Goal: Task Accomplishment & Management: Manage account settings

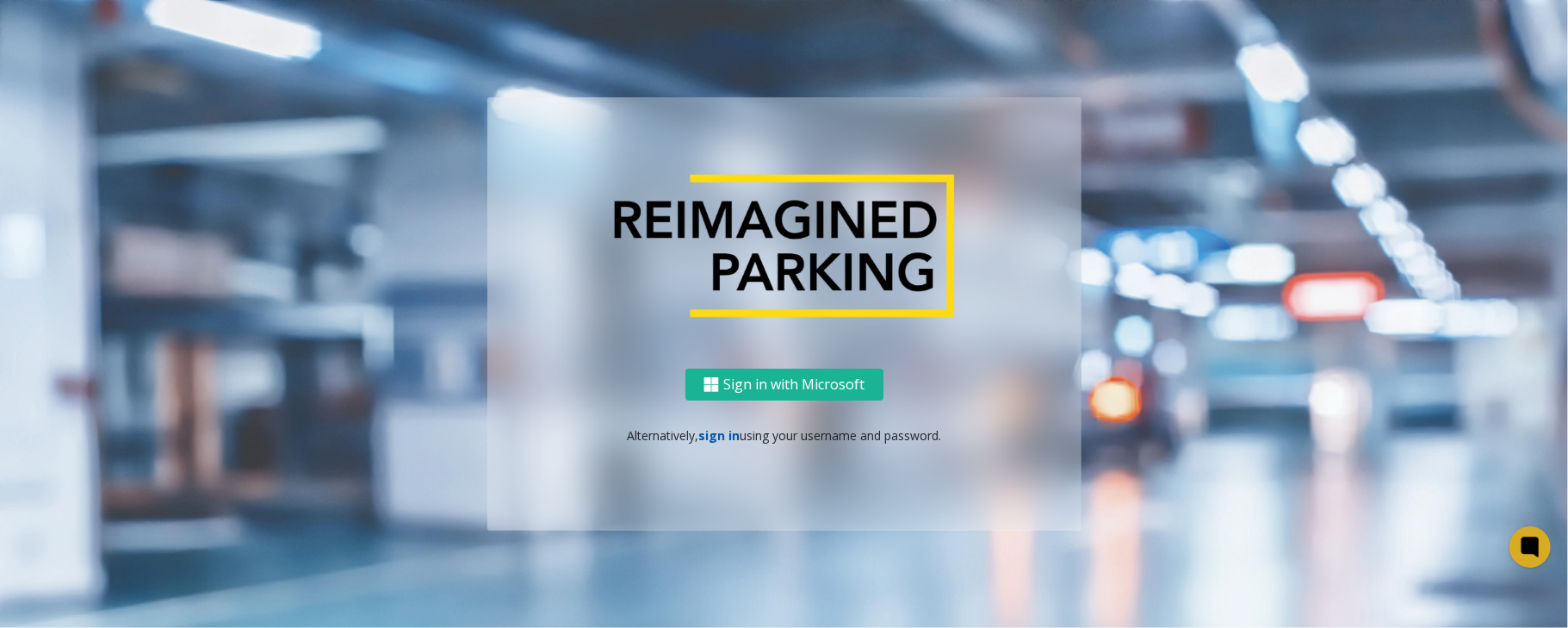
click at [717, 431] on link "sign in" at bounding box center [718, 435] width 41 height 17
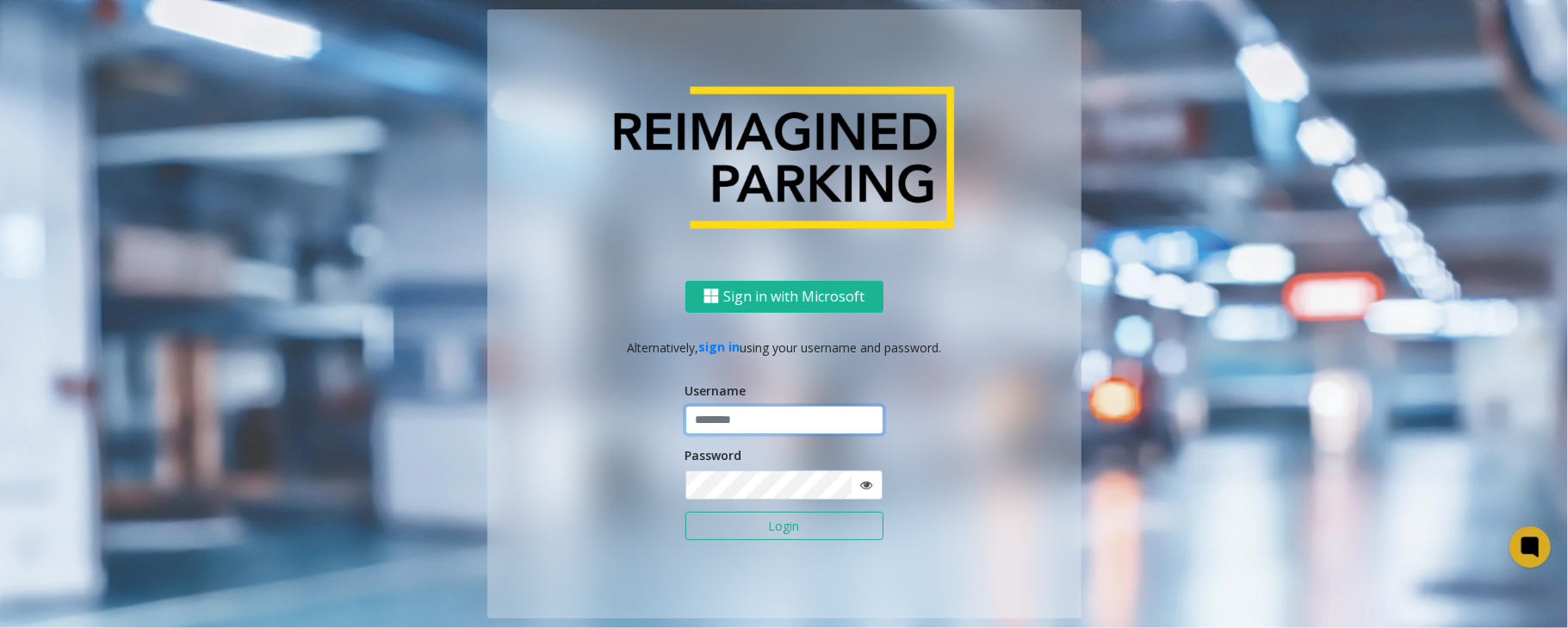
type input "*****"
click at [685, 511] on button "Login" at bounding box center [784, 526] width 198 height 30
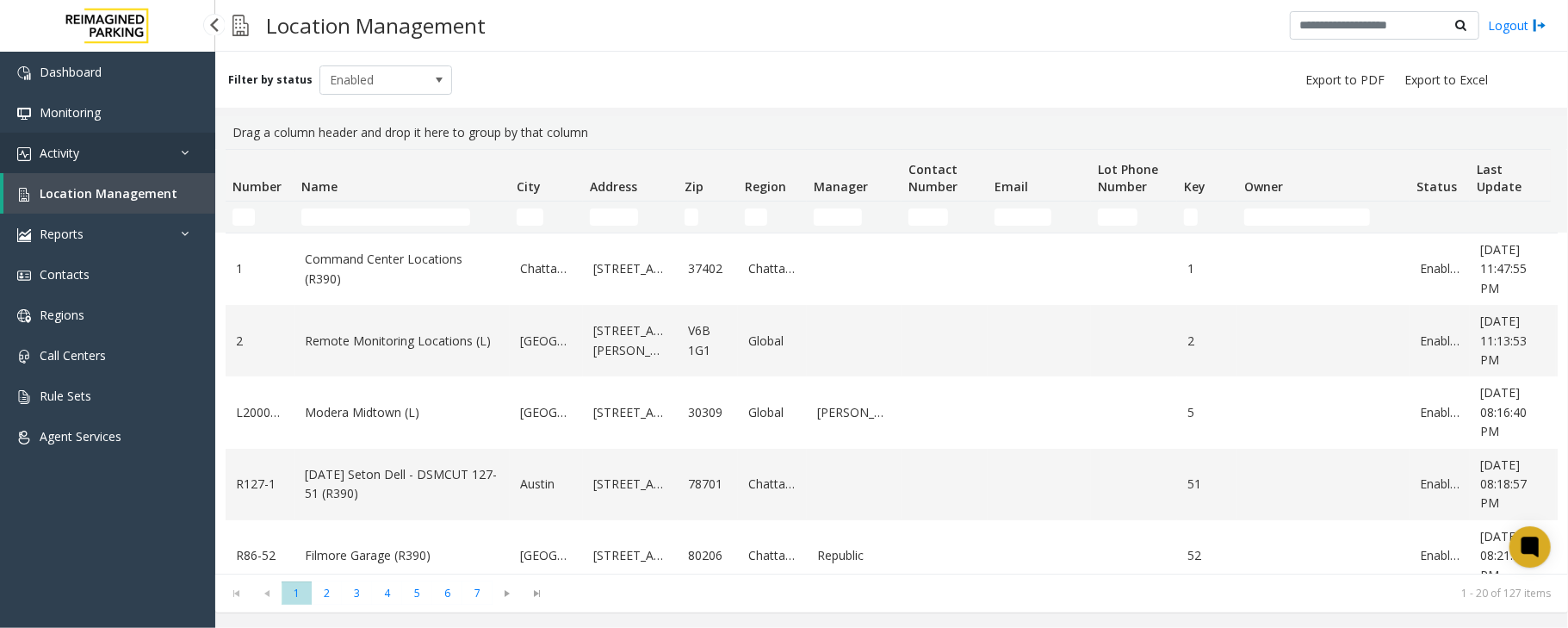
click at [102, 152] on link "Activity" at bounding box center [107, 152] width 215 height 40
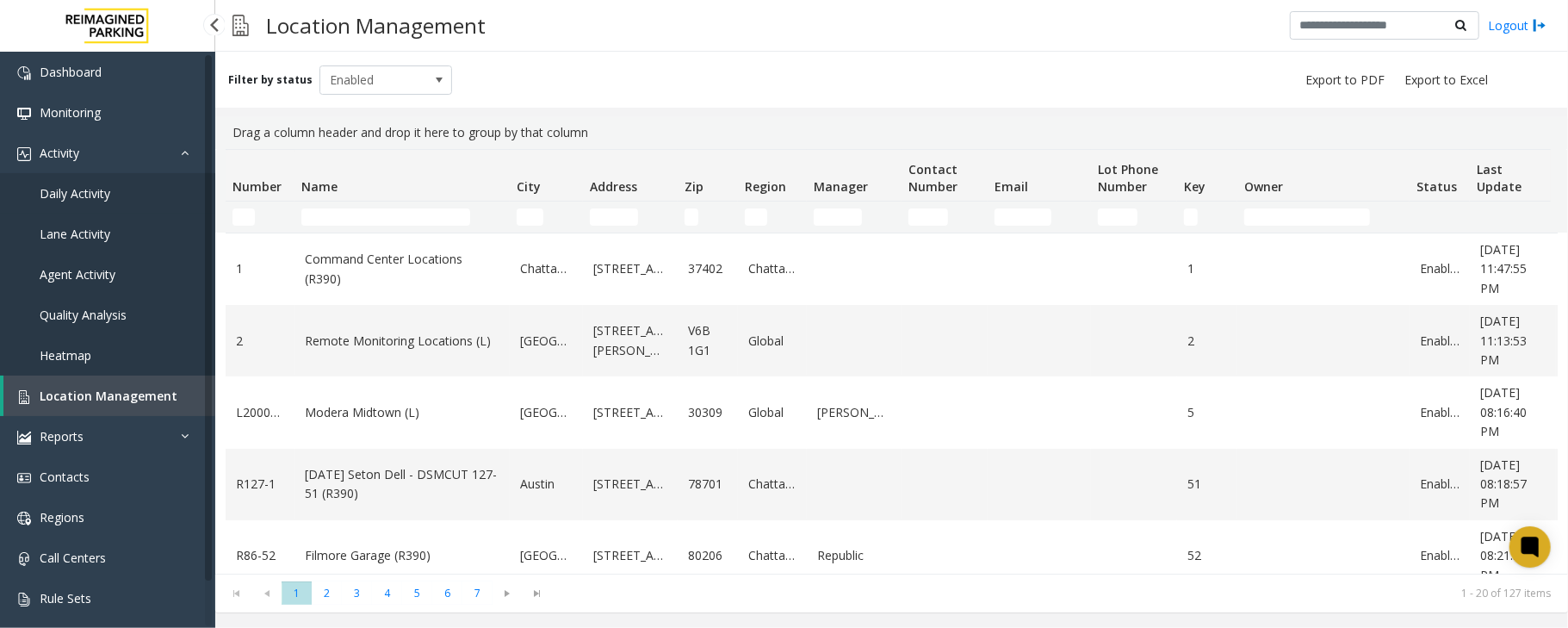
click at [84, 190] on span "Daily Activity" at bounding box center [74, 193] width 71 height 17
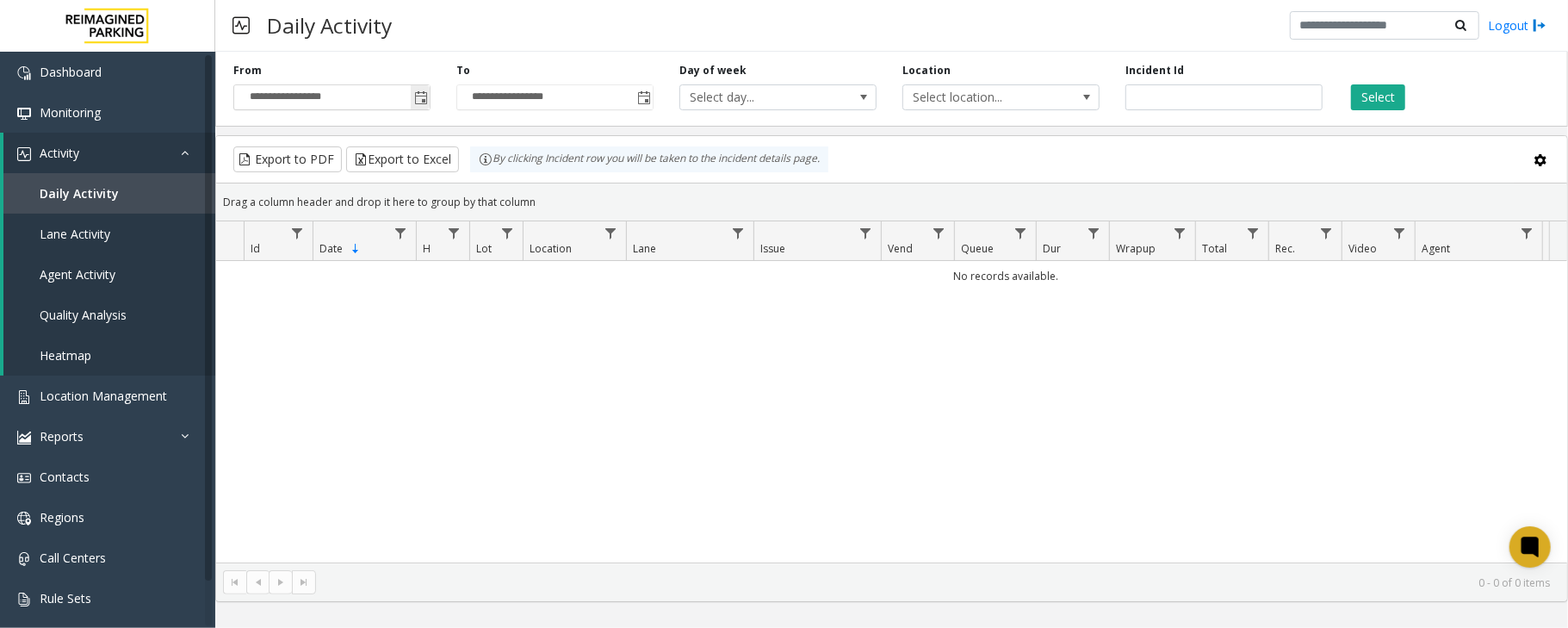
click at [421, 100] on span "Toggle popup" at bounding box center [421, 98] width 14 height 14
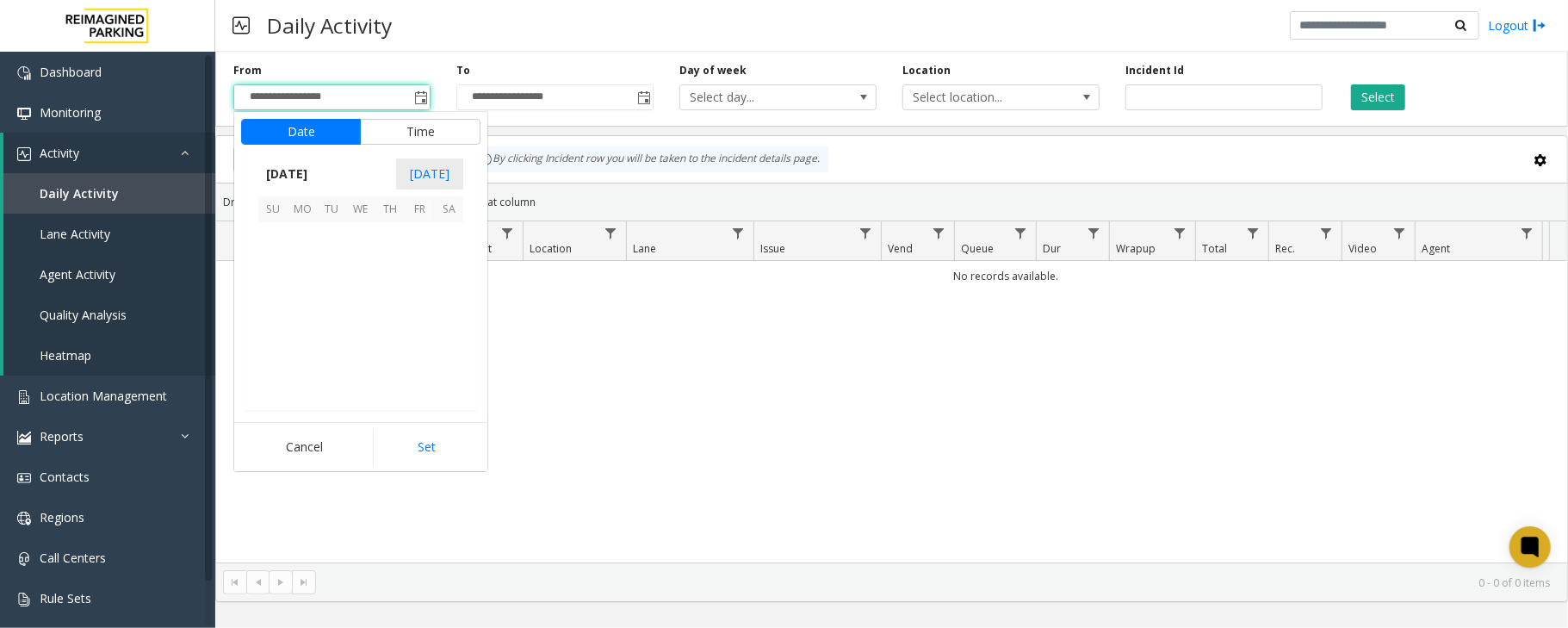
scroll to position [309107, 0]
click at [396, 238] on span "4" at bounding box center [390, 237] width 30 height 30
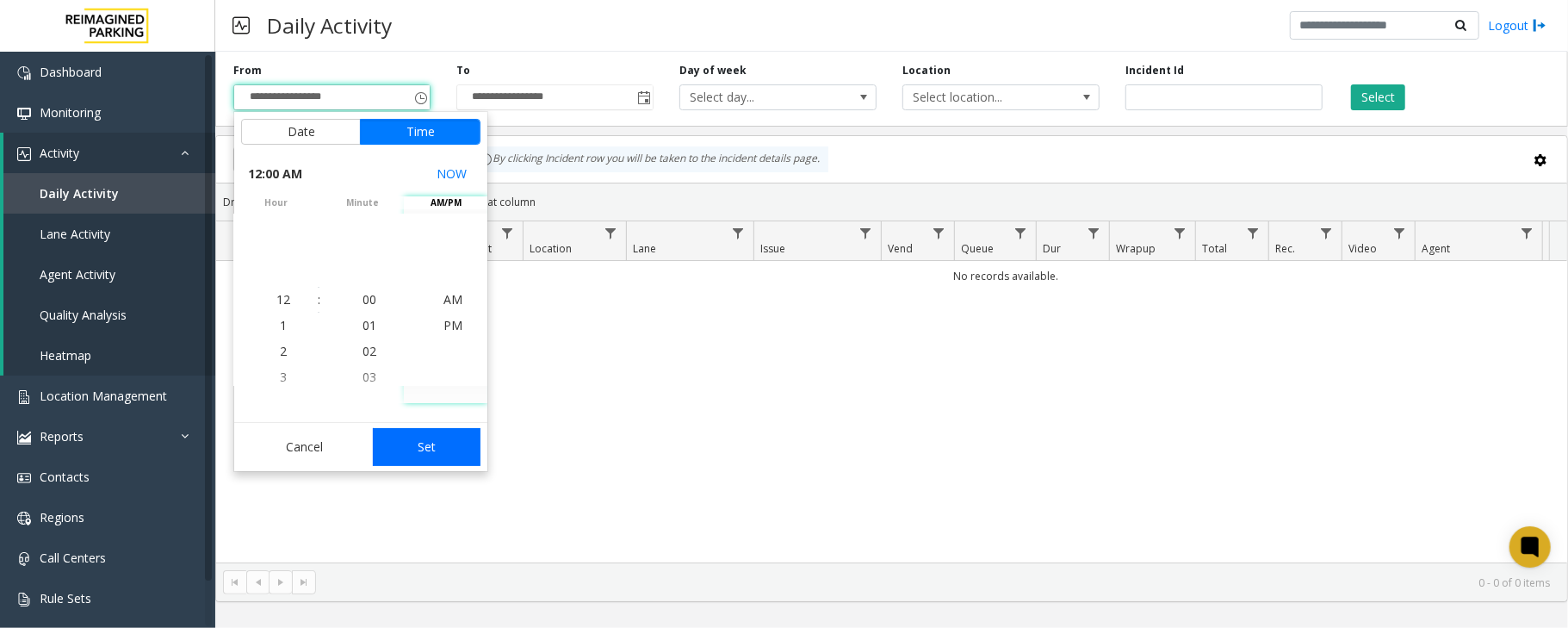
click at [437, 441] on button "Set" at bounding box center [427, 447] width 109 height 38
type input "**********"
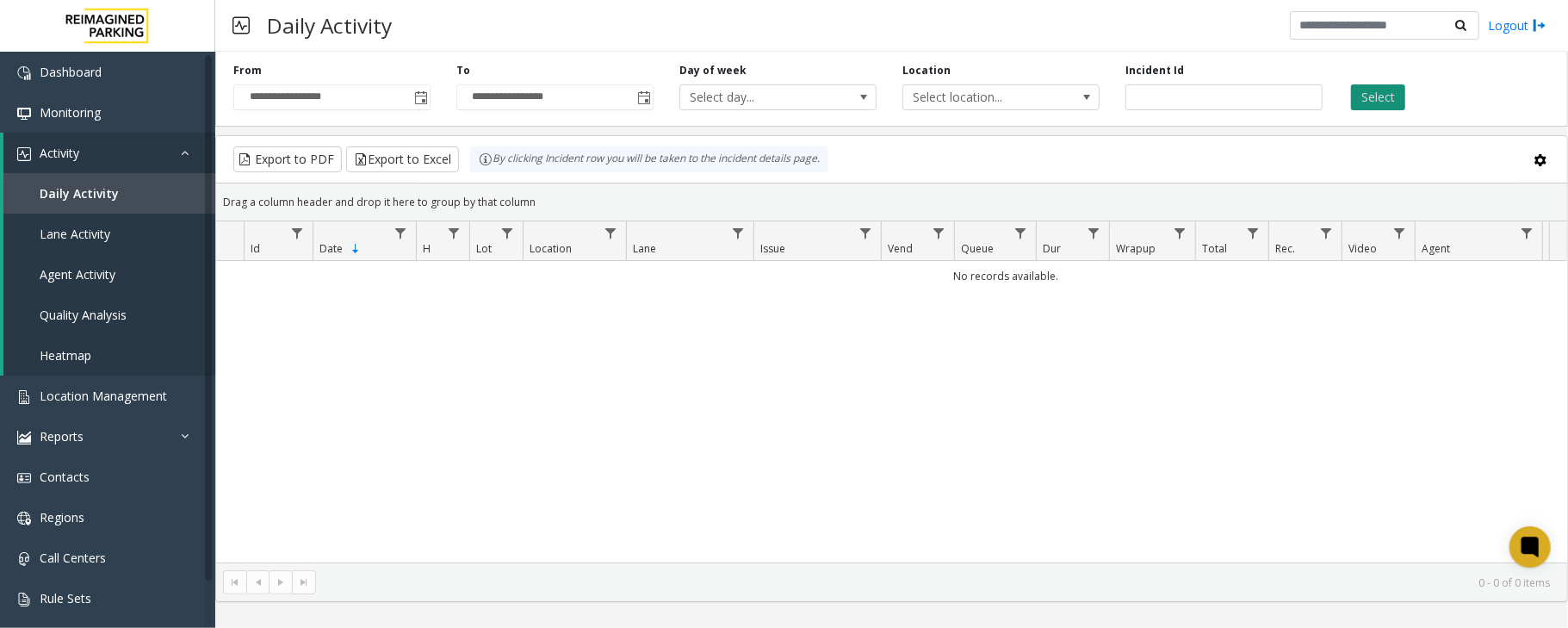
click at [1375, 102] on button "Select" at bounding box center [1377, 98] width 54 height 26
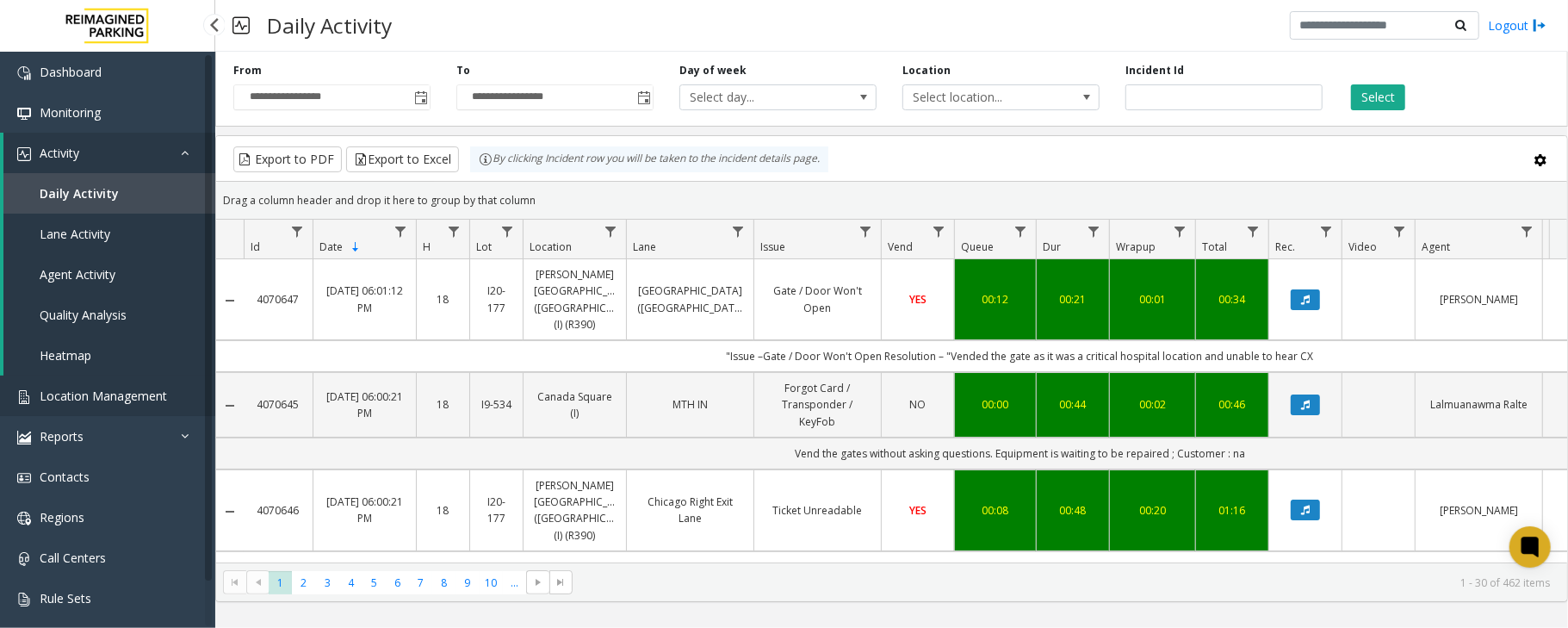
click at [80, 395] on span "Location Management" at bounding box center [103, 395] width 127 height 17
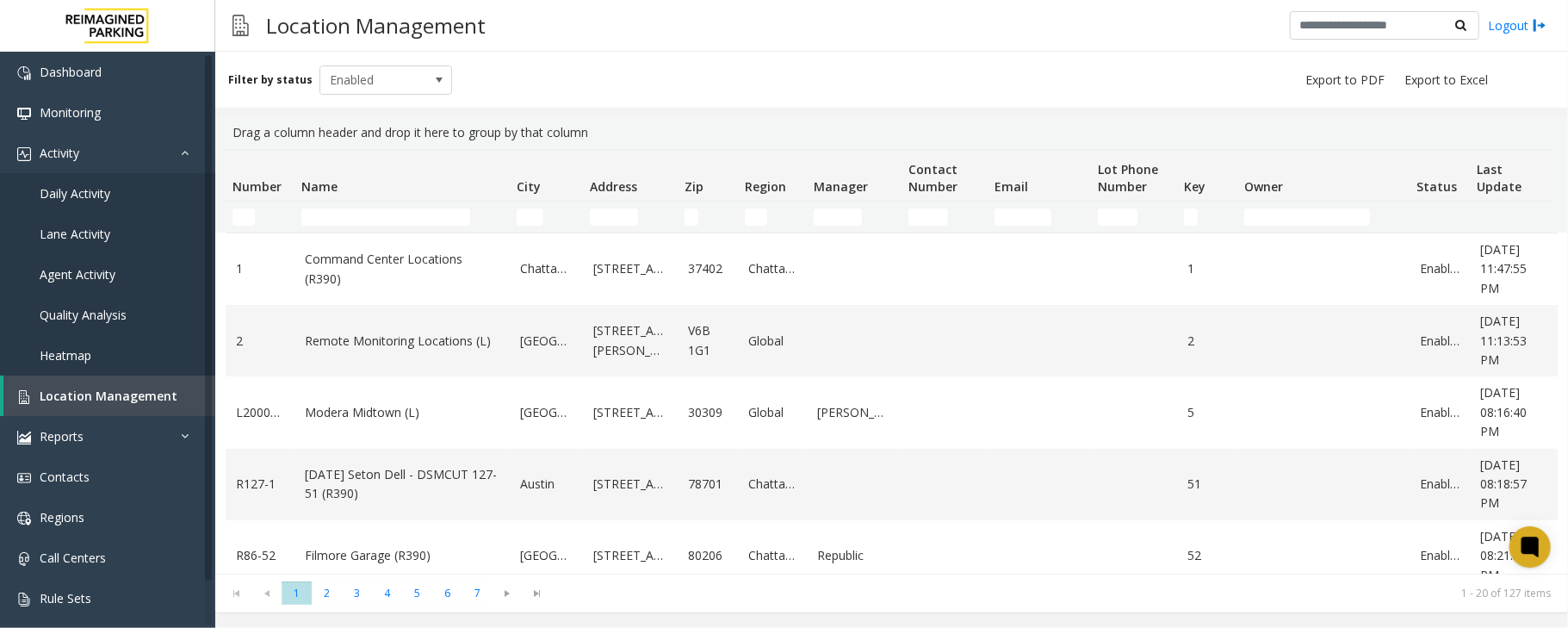
click at [369, 226] on td "Name Filter" at bounding box center [401, 217] width 215 height 31
click at [373, 217] on input "Name Filter" at bounding box center [386, 217] width 169 height 17
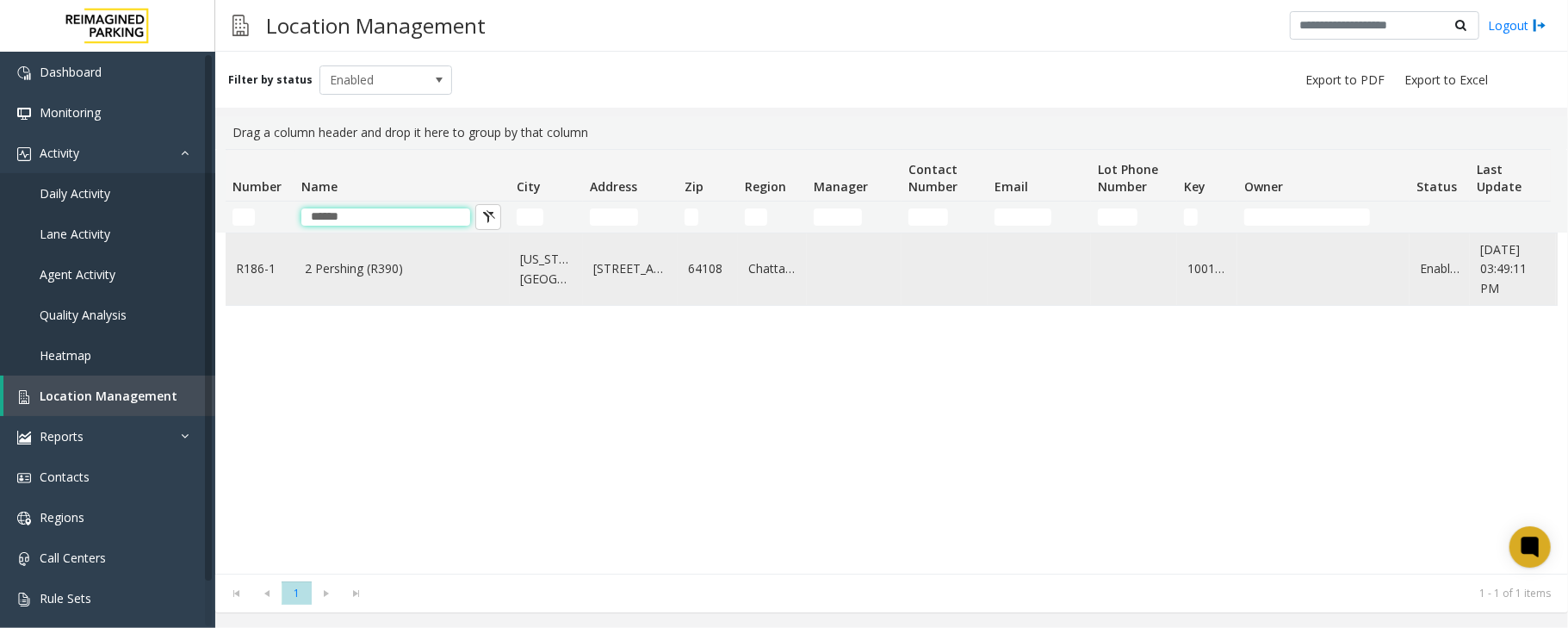
type input "******"
click at [366, 270] on link "2 Pershing (R390)" at bounding box center [401, 269] width 194 height 19
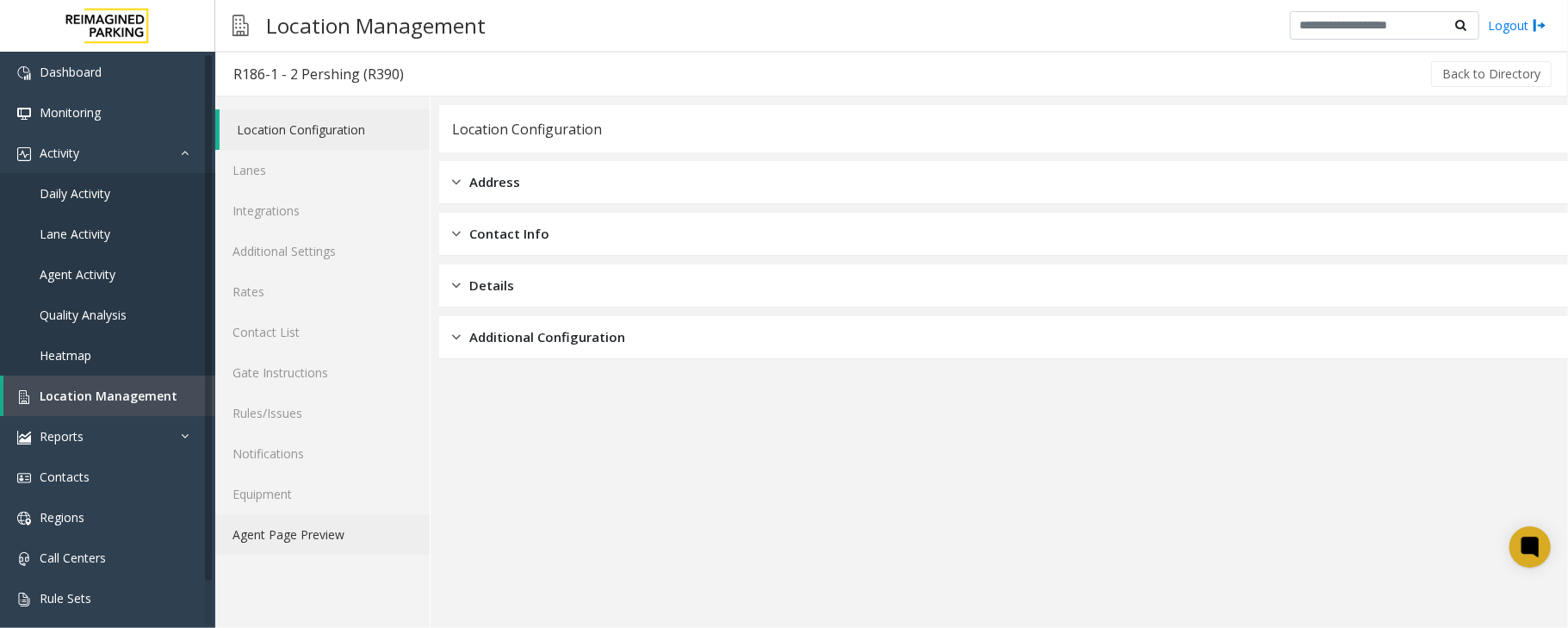
click at [306, 541] on link "Agent Page Preview" at bounding box center [322, 534] width 214 height 40
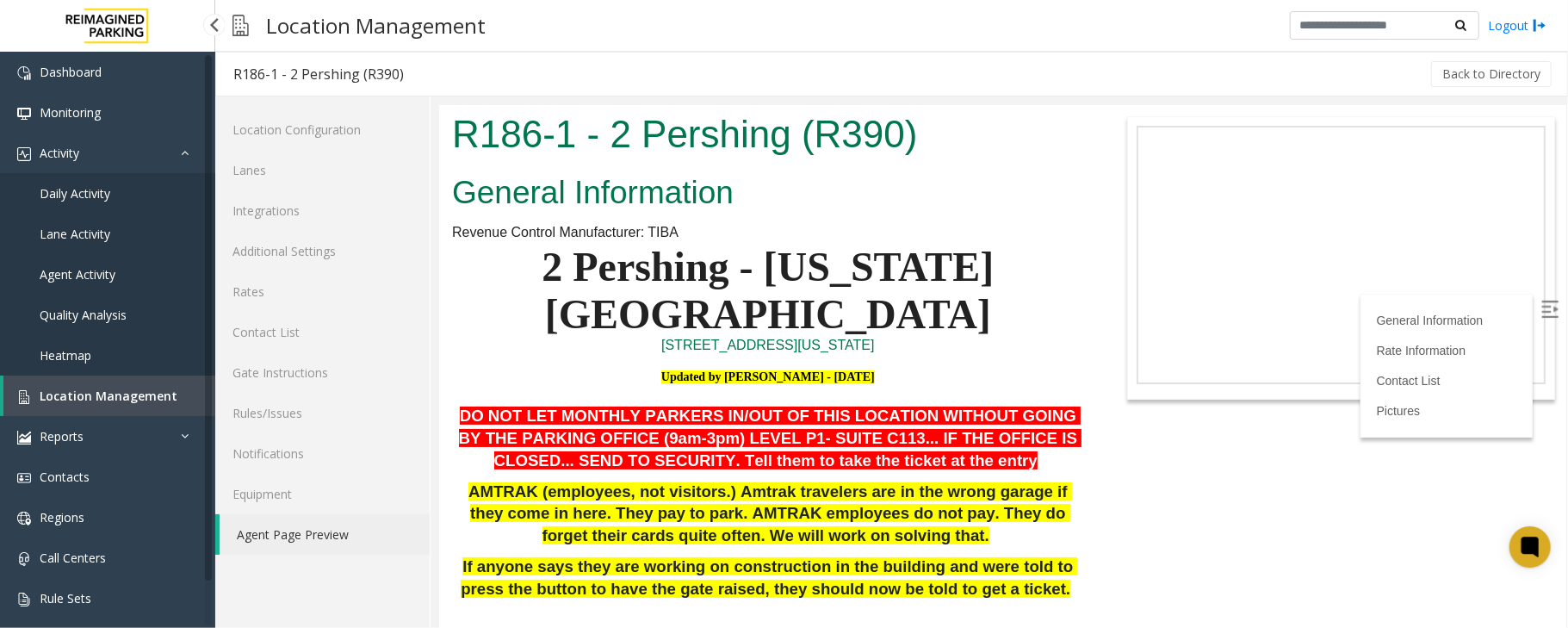
click at [128, 398] on span "Location Management" at bounding box center [108, 395] width 138 height 17
